Goal: Transaction & Acquisition: Purchase product/service

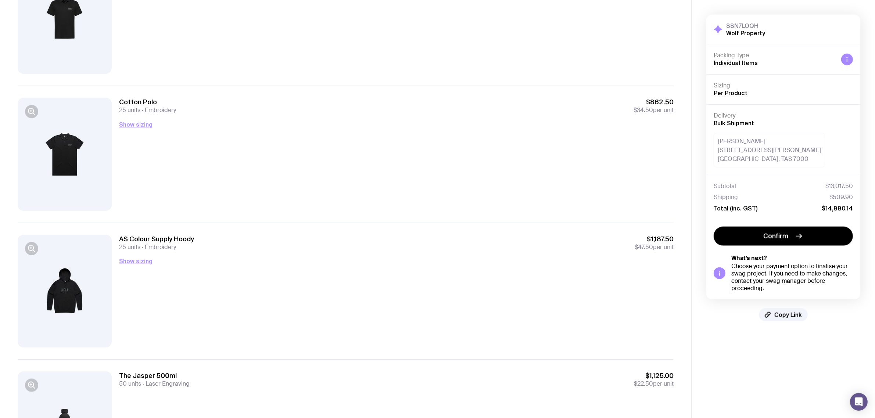
scroll to position [900, 0]
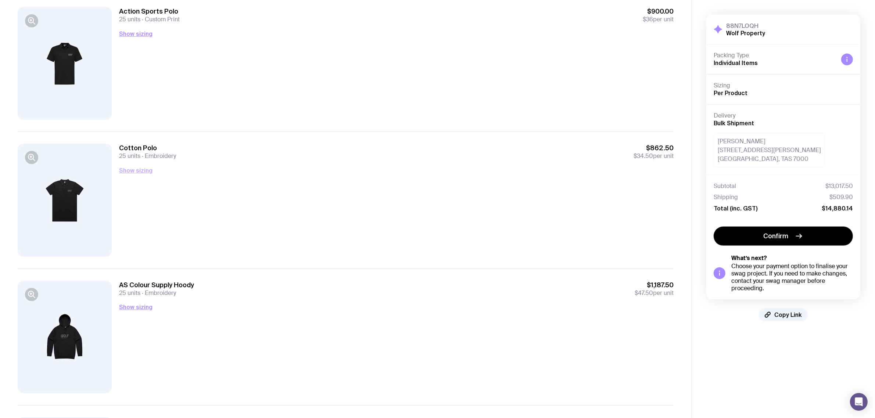
click at [120, 171] on button "Show sizing" at bounding box center [135, 170] width 33 height 9
click at [128, 307] on button "Show sizing" at bounding box center [135, 307] width 33 height 9
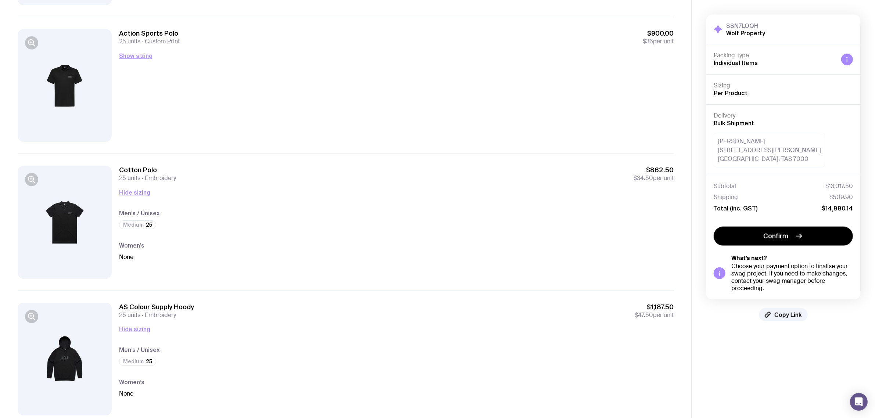
scroll to position [1175, 0]
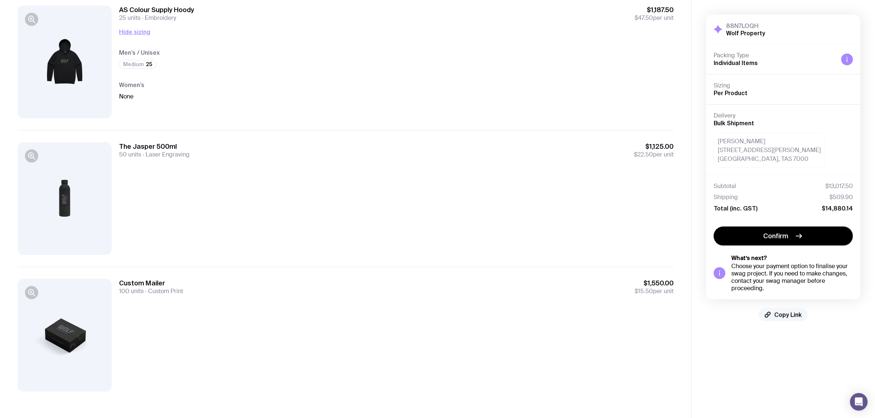
click at [784, 316] on span "Copy Link" at bounding box center [788, 314] width 28 height 7
click at [795, 320] on button "Copy Link" at bounding box center [783, 314] width 49 height 13
click at [449, 207] on div "The Jasper 500ml 50 units Laser Engraving $1,125.00 $22.50 per unit" at bounding box center [396, 198] width 555 height 113
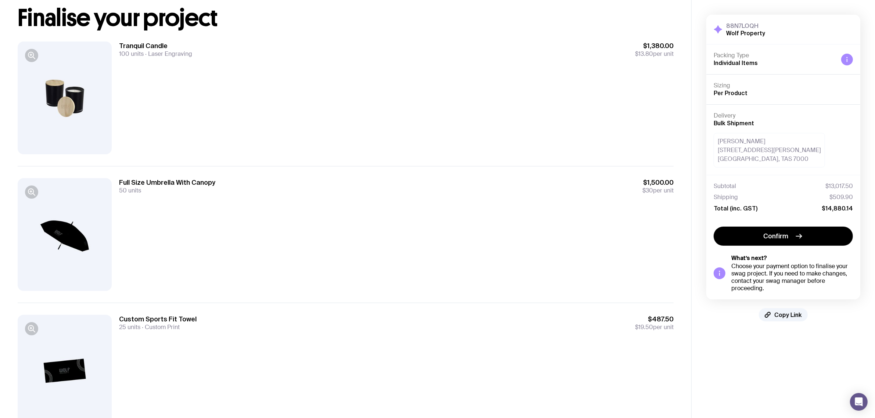
scroll to position [0, 0]
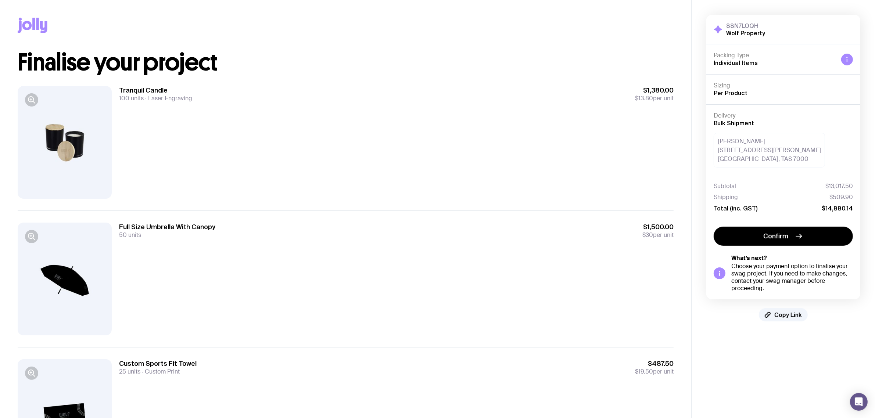
click at [70, 148] on div at bounding box center [65, 142] width 94 height 113
click at [198, 143] on div "Tranquil Candle 100 units Laser Engraving $1,380.00 $13.80 per unit" at bounding box center [396, 142] width 555 height 113
click at [212, 136] on div "Tranquil Candle 100 units Laser Engraving $1,380.00 $13.80 per unit" at bounding box center [396, 142] width 555 height 113
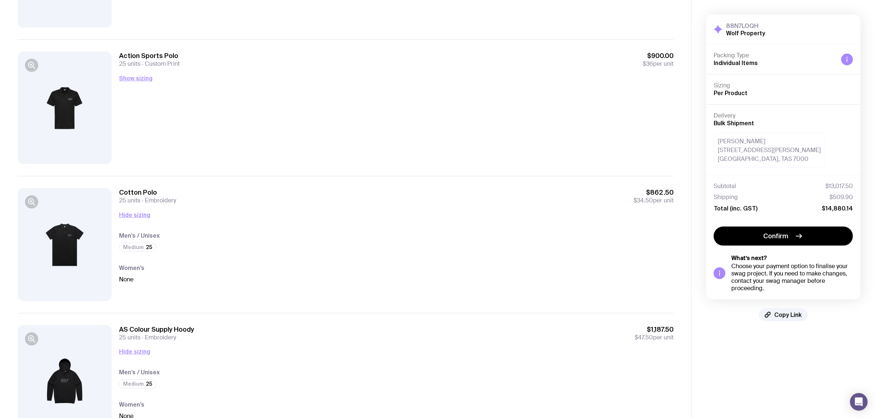
scroll to position [854, 0]
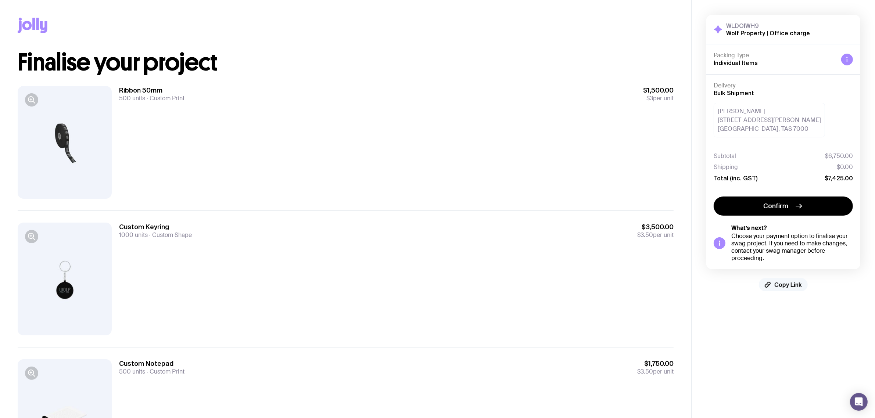
click at [785, 284] on span "Copy Link" at bounding box center [788, 284] width 28 height 7
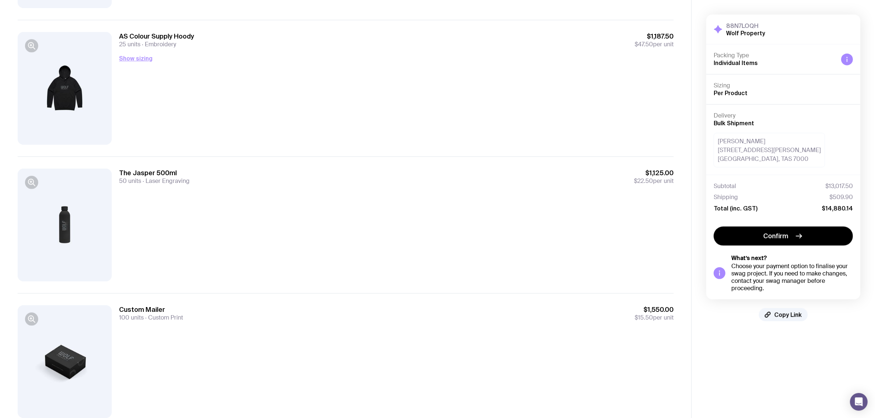
scroll to position [1175, 0]
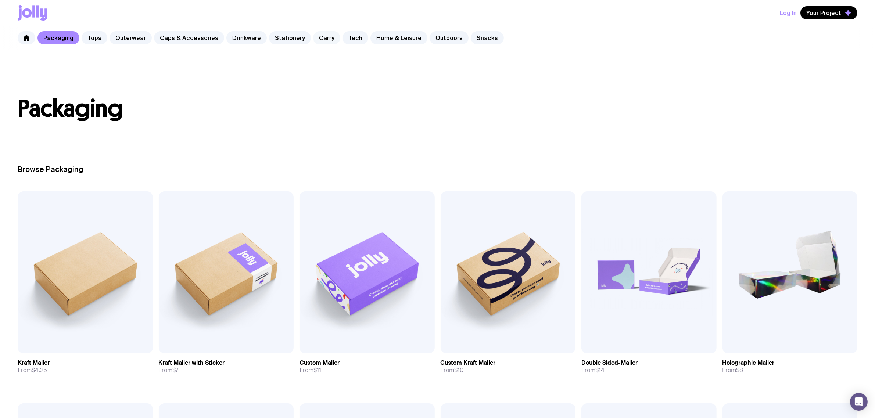
click at [319, 36] on link "Carry" at bounding box center [326, 37] width 27 height 13
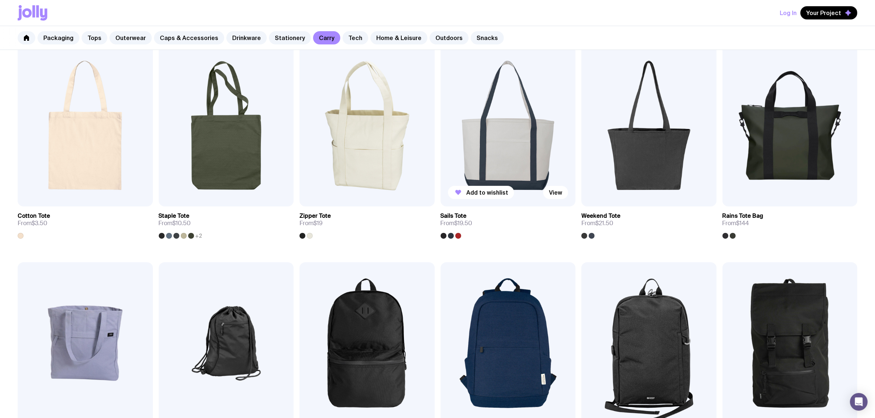
scroll to position [138, 0]
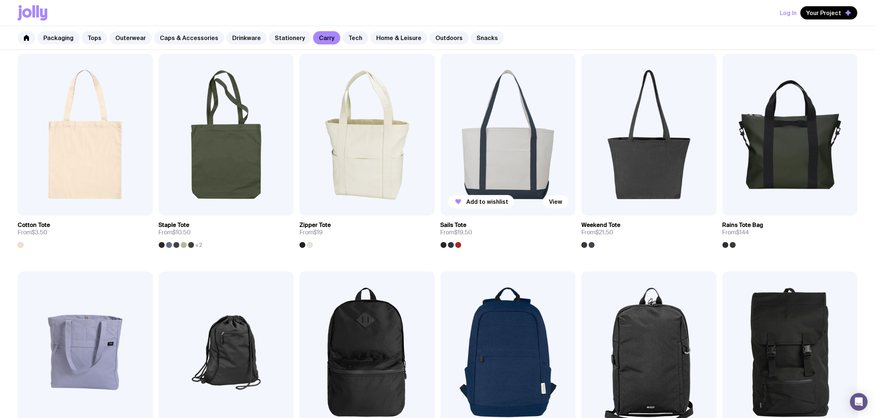
click at [512, 140] on img at bounding box center [508, 135] width 135 height 162
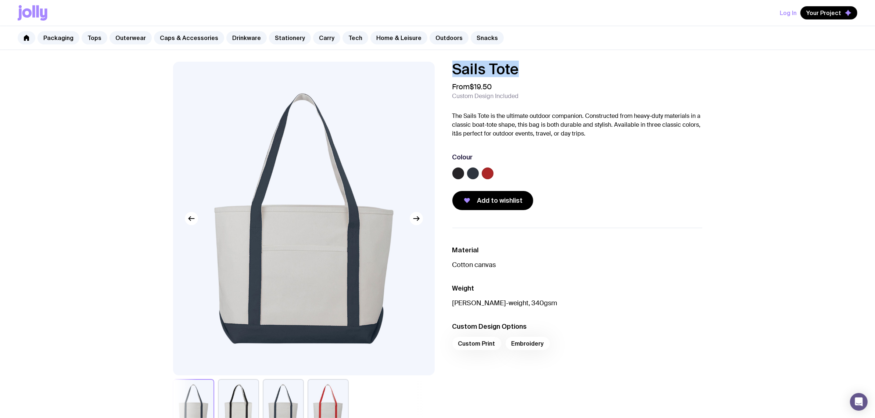
drag, startPoint x: 524, startPoint y: 71, endPoint x: 445, endPoint y: 70, distance: 79.0
click at [445, 70] on div "Sails Tote From $19.50 Custom Design Included The Sails Tote is the ultimate ou…" at bounding box center [572, 136] width 262 height 148
copy h1 "Sails Tote"
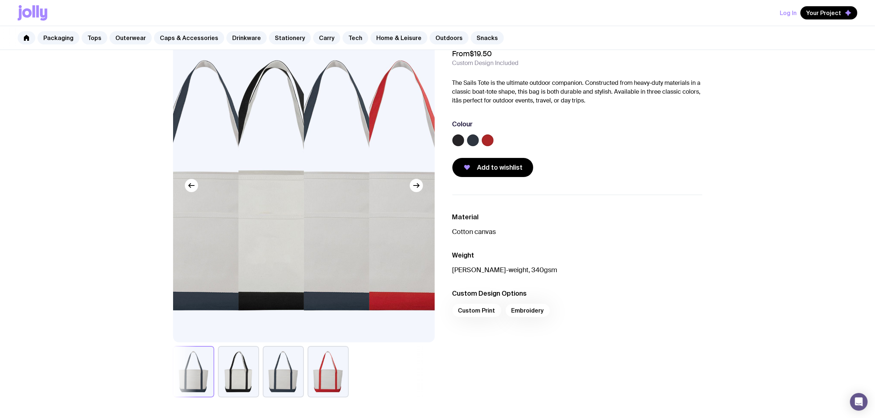
scroll to position [46, 0]
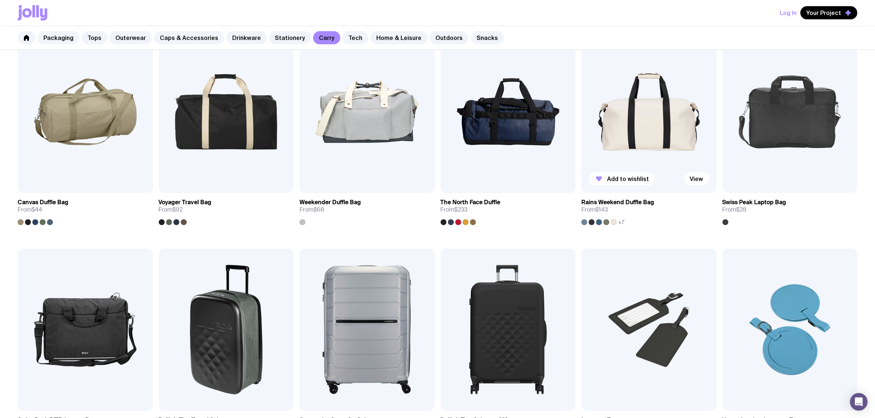
scroll to position [827, 0]
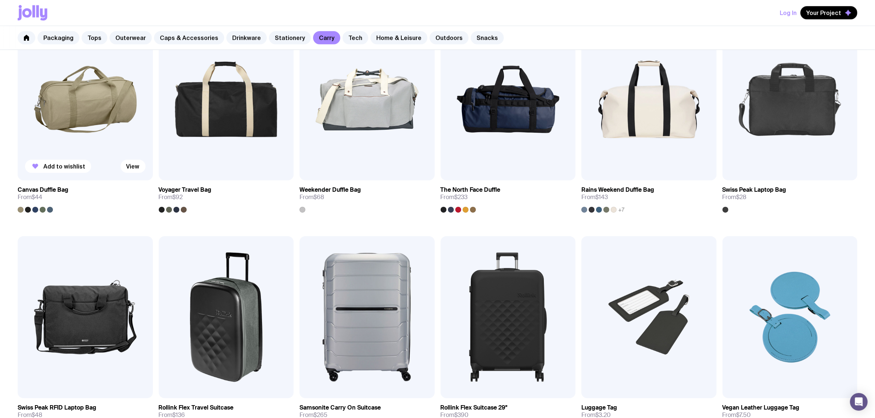
click at [96, 95] on img at bounding box center [85, 99] width 135 height 162
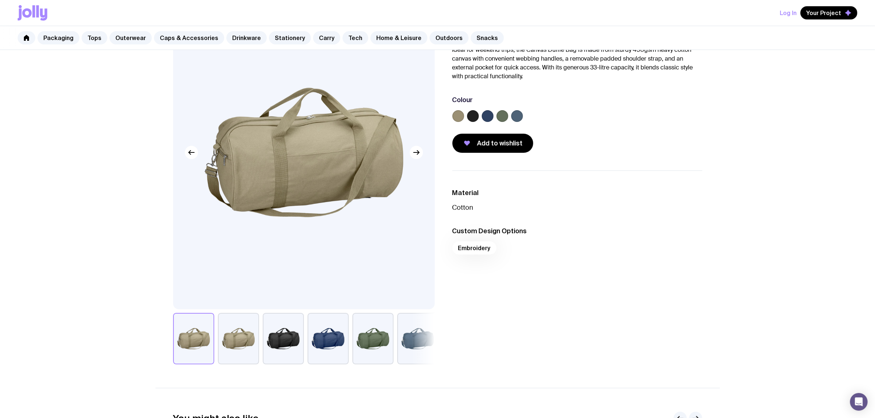
scroll to position [92, 0]
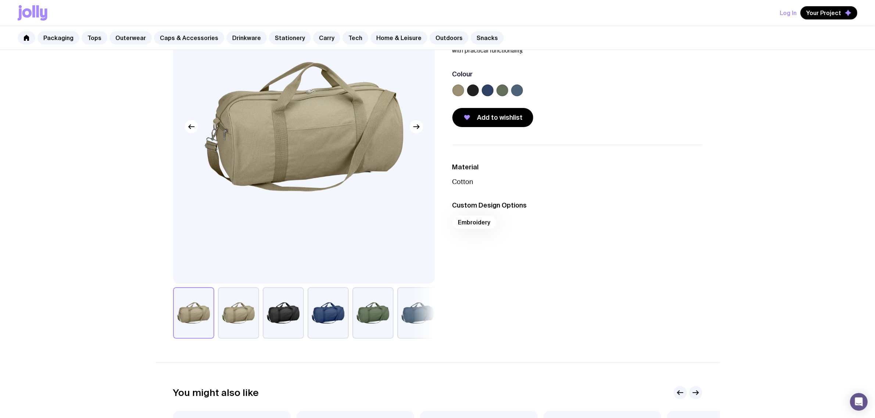
click at [260, 323] on div at bounding box center [304, 312] width 262 height 51
click at [243, 320] on button "button" at bounding box center [238, 312] width 41 height 51
click at [274, 325] on button "button" at bounding box center [283, 312] width 41 height 51
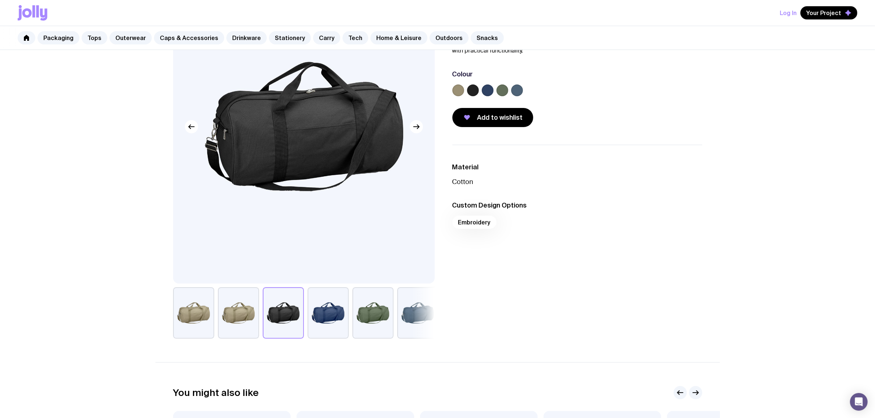
click at [335, 320] on button "button" at bounding box center [328, 312] width 41 height 51
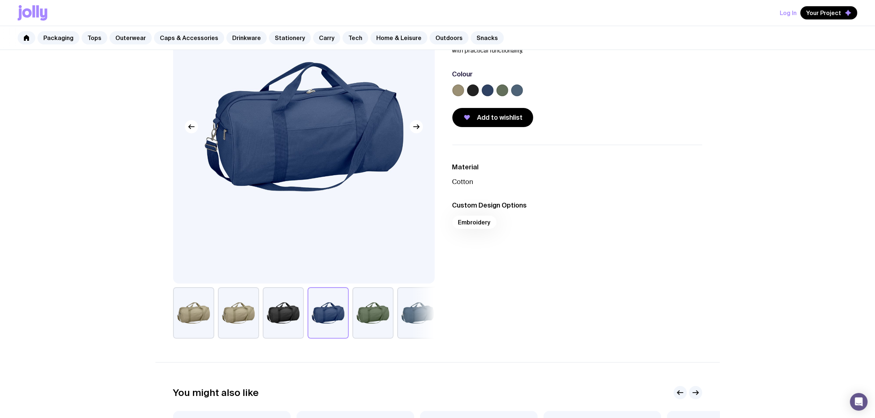
click at [364, 316] on button "button" at bounding box center [372, 312] width 41 height 51
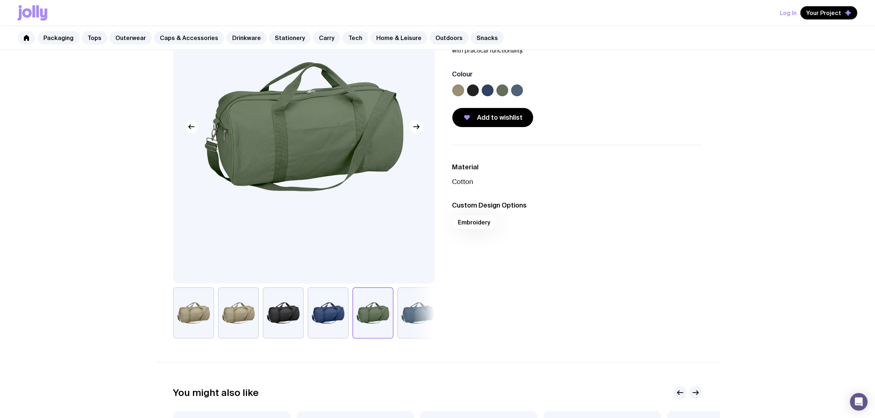
click at [418, 315] on button "button" at bounding box center [417, 312] width 41 height 51
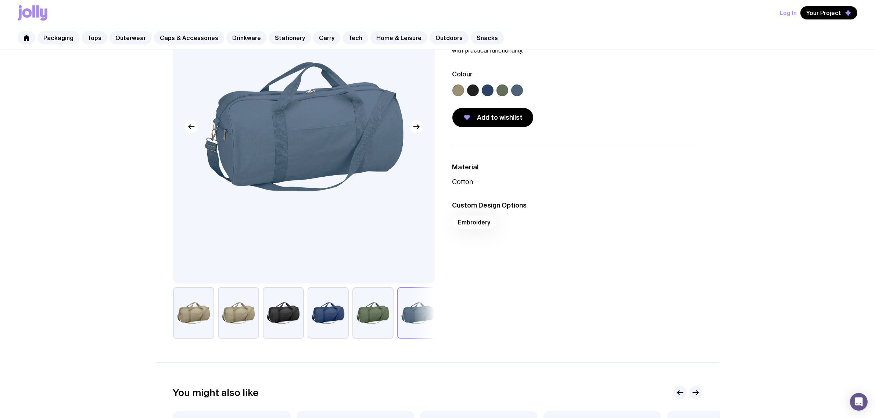
click at [189, 309] on button "button" at bounding box center [193, 312] width 41 height 51
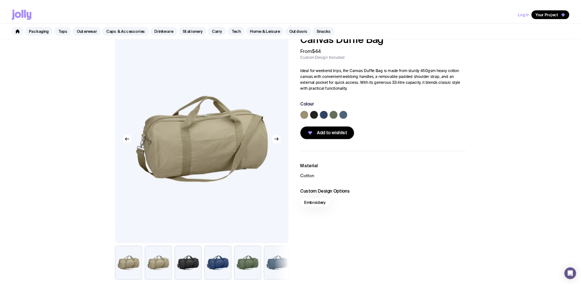
scroll to position [0, 0]
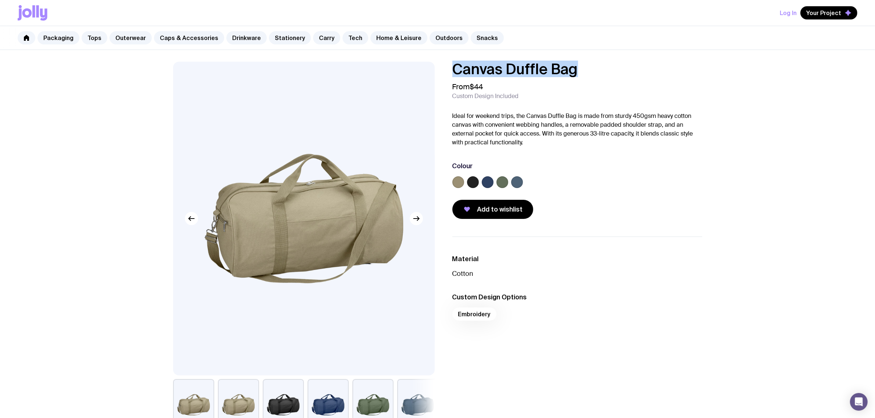
drag, startPoint x: 588, startPoint y: 72, endPoint x: 403, endPoint y: 69, distance: 185.6
click at [403, 69] on div "Canvas Duffle Bag From $44 Custom Design Included Ideal for weekend trips, the …" at bounding box center [437, 246] width 564 height 369
copy h1 "Canvas Duffle Bag"
